Goal: Browse casually

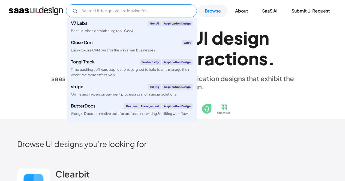
click at [90, 13] on input "Email Form" at bounding box center [131, 10] width 131 height 13
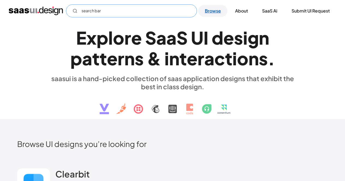
type input "search bar"
click at [210, 14] on link "Browse" at bounding box center [212, 11] width 29 height 12
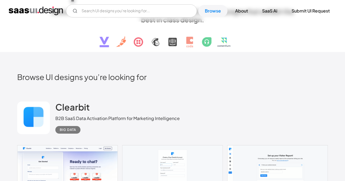
scroll to position [67, 0]
click at [135, 46] on img at bounding box center [172, 37] width 165 height 28
click at [136, 43] on img at bounding box center [172, 37] width 165 height 28
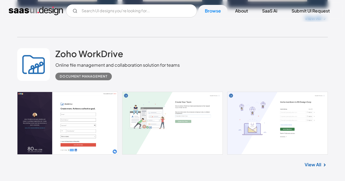
scroll to position [3617, 0]
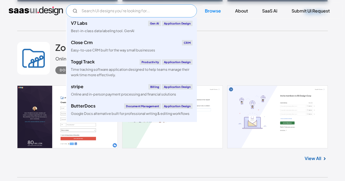
click at [101, 9] on input "Email Form" at bounding box center [131, 10] width 131 height 13
